Goal: Information Seeking & Learning: Learn about a topic

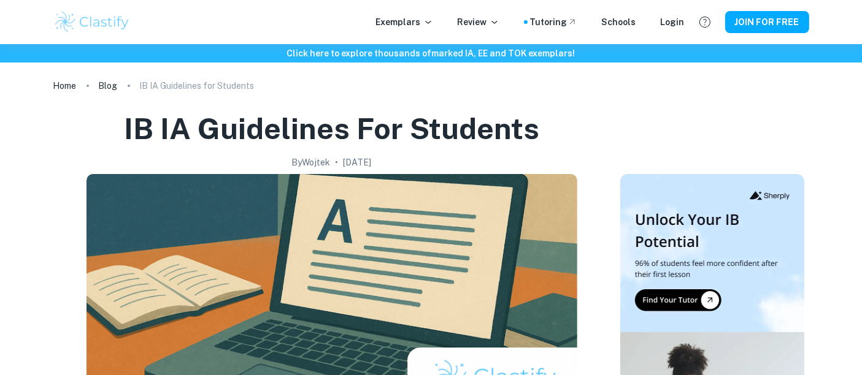
click at [106, 21] on img at bounding box center [92, 22] width 78 height 25
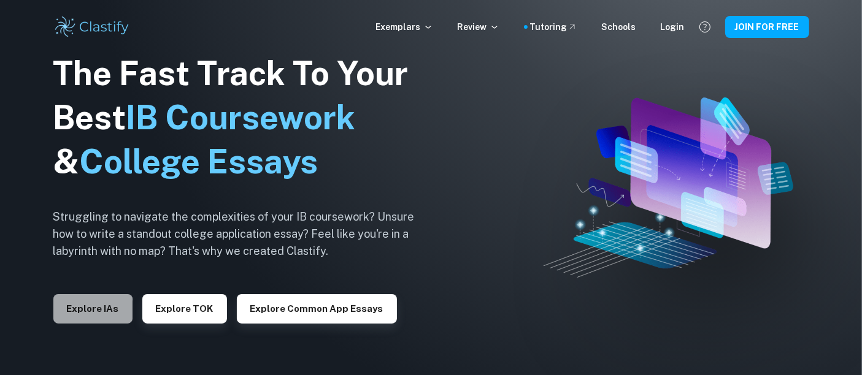
click at [65, 311] on button "Explore IAs" at bounding box center [92, 308] width 79 height 29
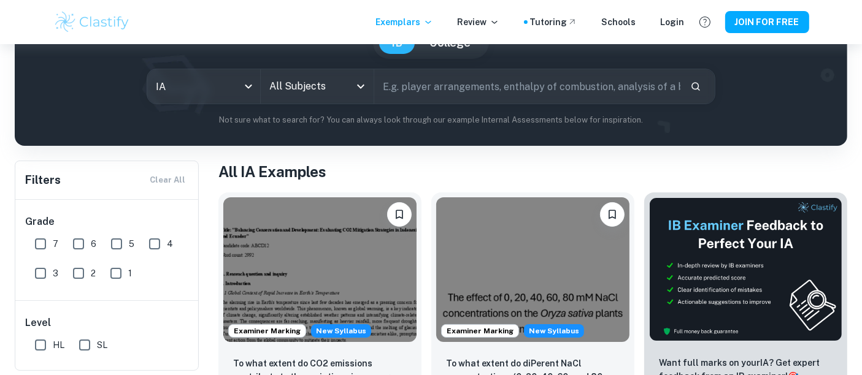
click at [319, 94] on input "All Subjects" at bounding box center [307, 86] width 83 height 23
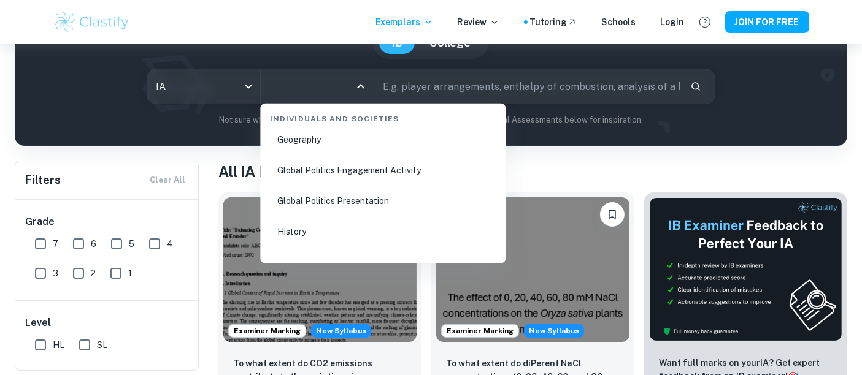
scroll to position [1508, 0]
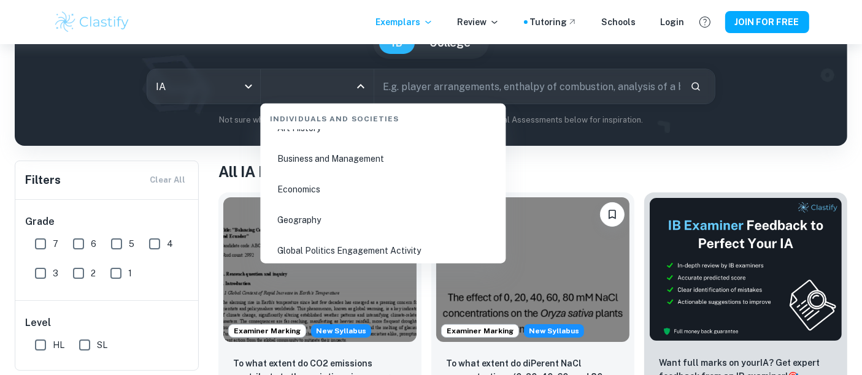
click at [335, 163] on li "Business and Management" at bounding box center [383, 159] width 236 height 28
type input "Business and Management"
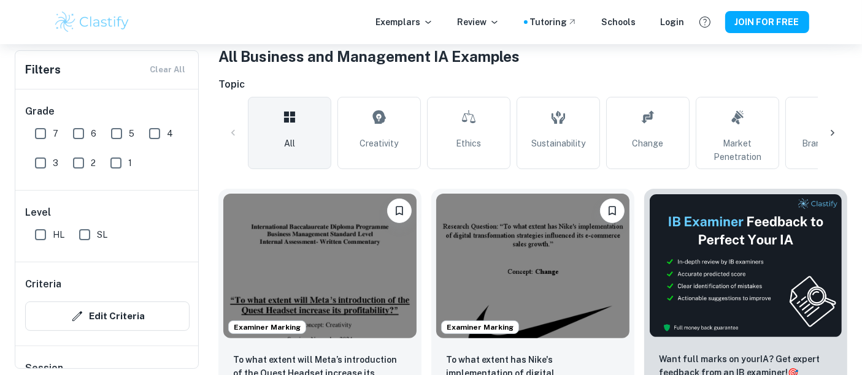
scroll to position [246, 0]
click at [424, 290] on div "Examiner Marking To what extent has Nike's implementation of digital transforma…" at bounding box center [527, 313] width 213 height 270
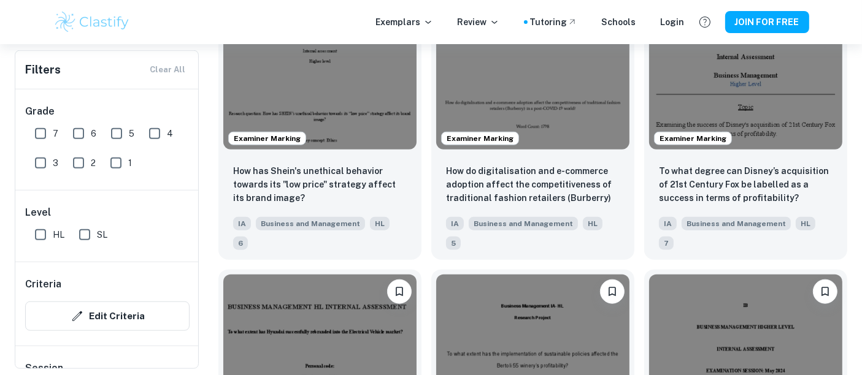
scroll to position [1247, 0]
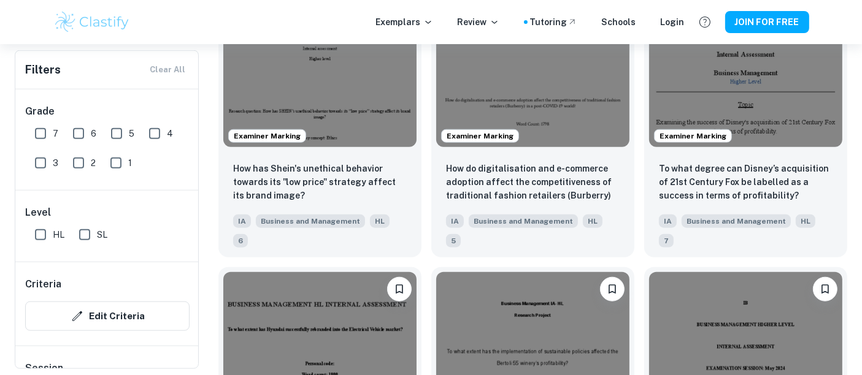
click at [43, 233] on input "HL" at bounding box center [40, 235] width 25 height 25
checkbox input "true"
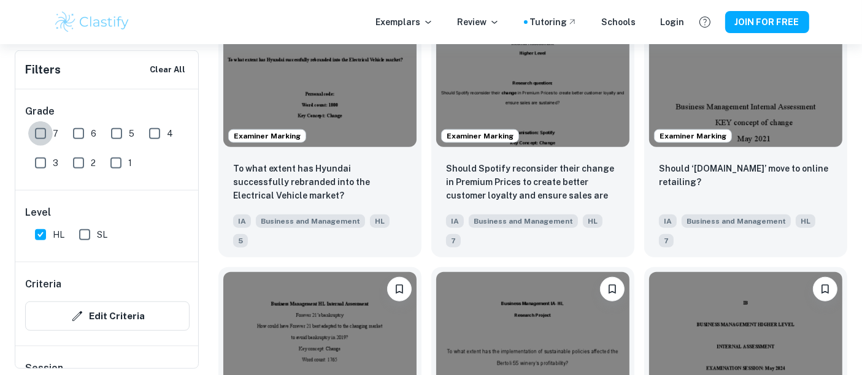
click at [42, 136] on input "7" at bounding box center [40, 133] width 25 height 25
checkbox input "true"
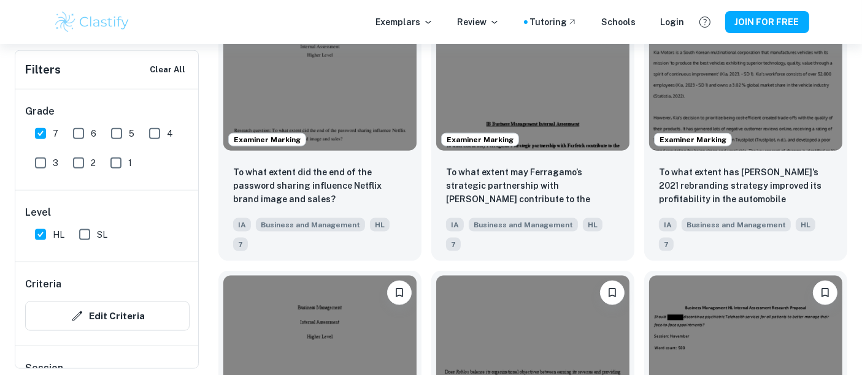
scroll to position [1541, 0]
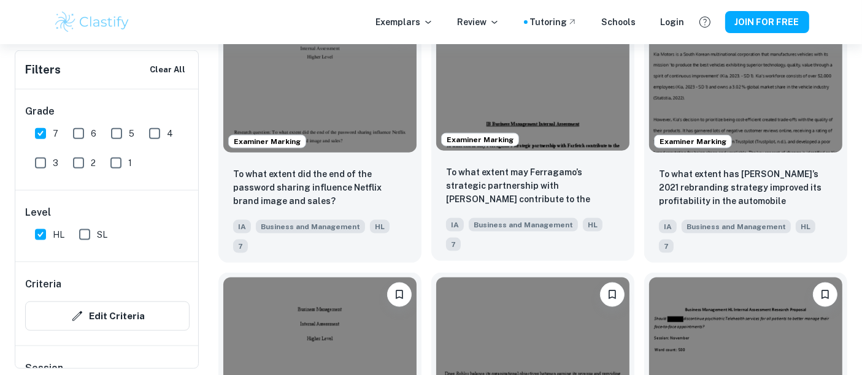
click at [541, 180] on p "To what extent may Ferragamo’s strategic partnership with [PERSON_NAME] contrib…" at bounding box center [533, 187] width 174 height 42
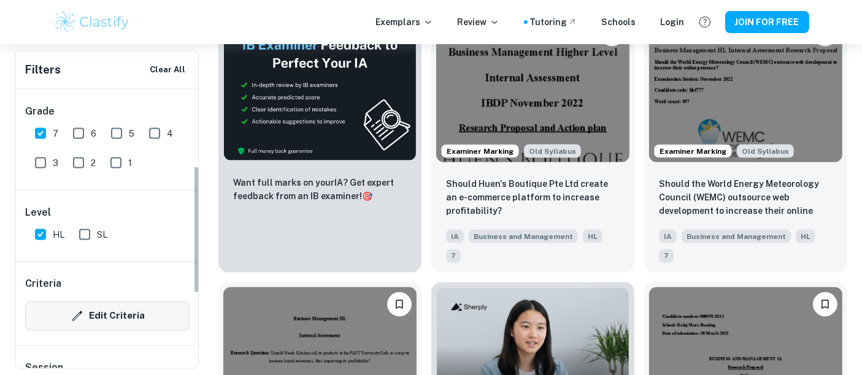
scroll to position [198, 0]
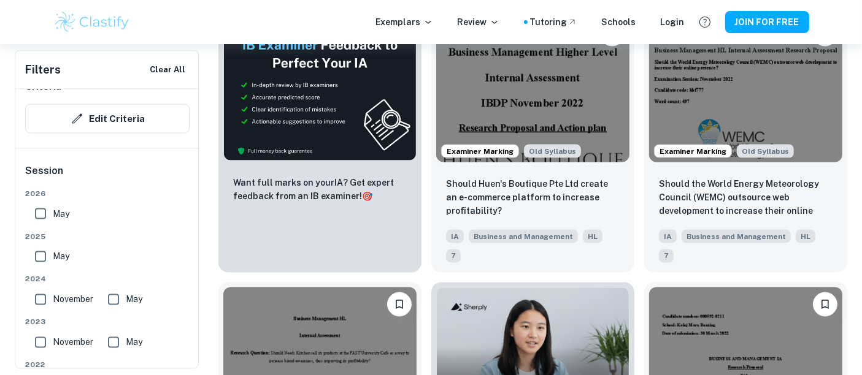
click at [44, 207] on input "May" at bounding box center [40, 214] width 25 height 25
checkbox input "true"
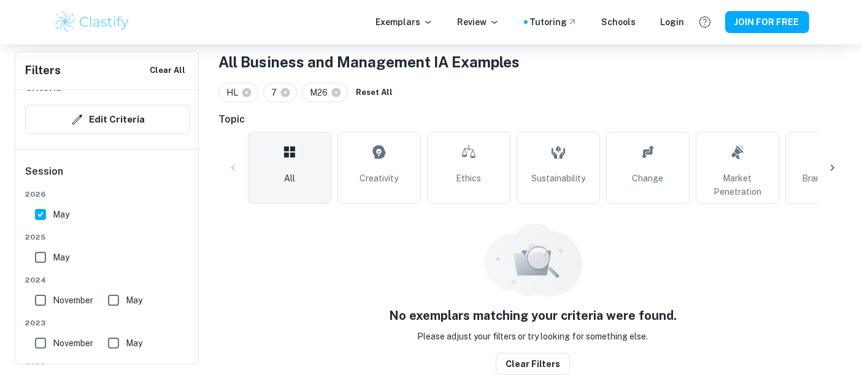
scroll to position [239, 0]
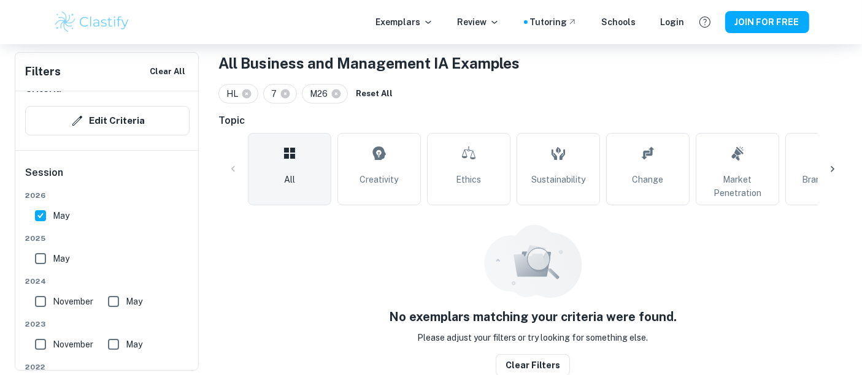
click at [38, 255] on input "May" at bounding box center [40, 259] width 25 height 25
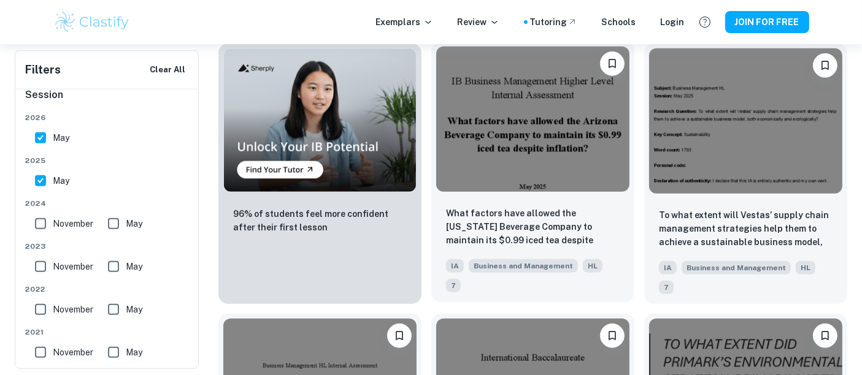
scroll to position [1163, 0]
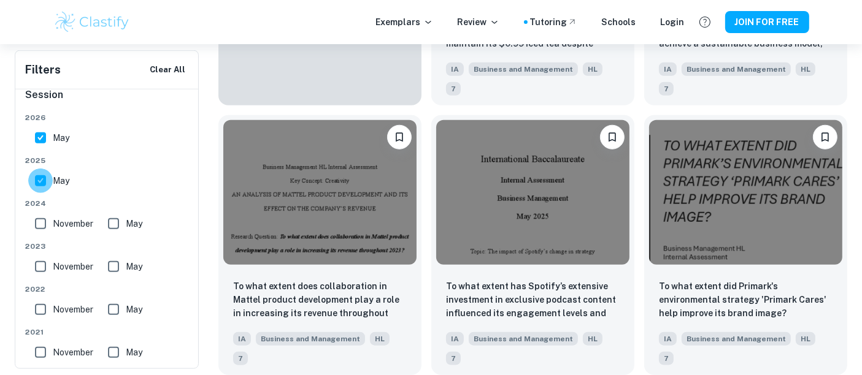
click at [44, 183] on input "May" at bounding box center [40, 181] width 25 height 25
checkbox input "false"
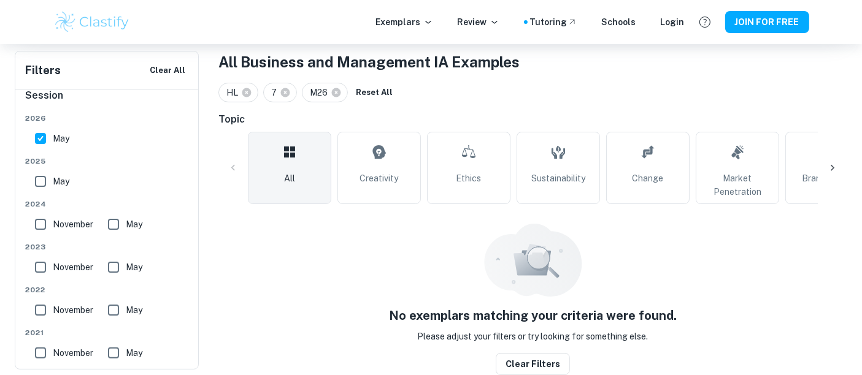
scroll to position [224, 0]
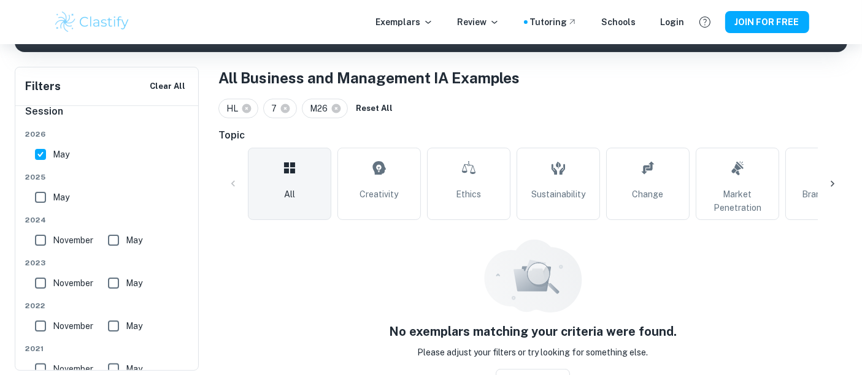
click at [42, 135] on span "2026" at bounding box center [107, 134] width 164 height 11
click at [40, 151] on input "May" at bounding box center [40, 154] width 25 height 25
checkbox input "false"
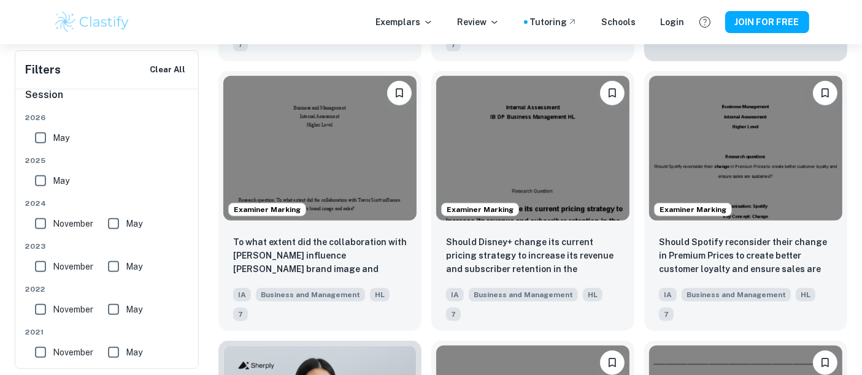
scroll to position [663, 0]
